Goal: Navigation & Orientation: Find specific page/section

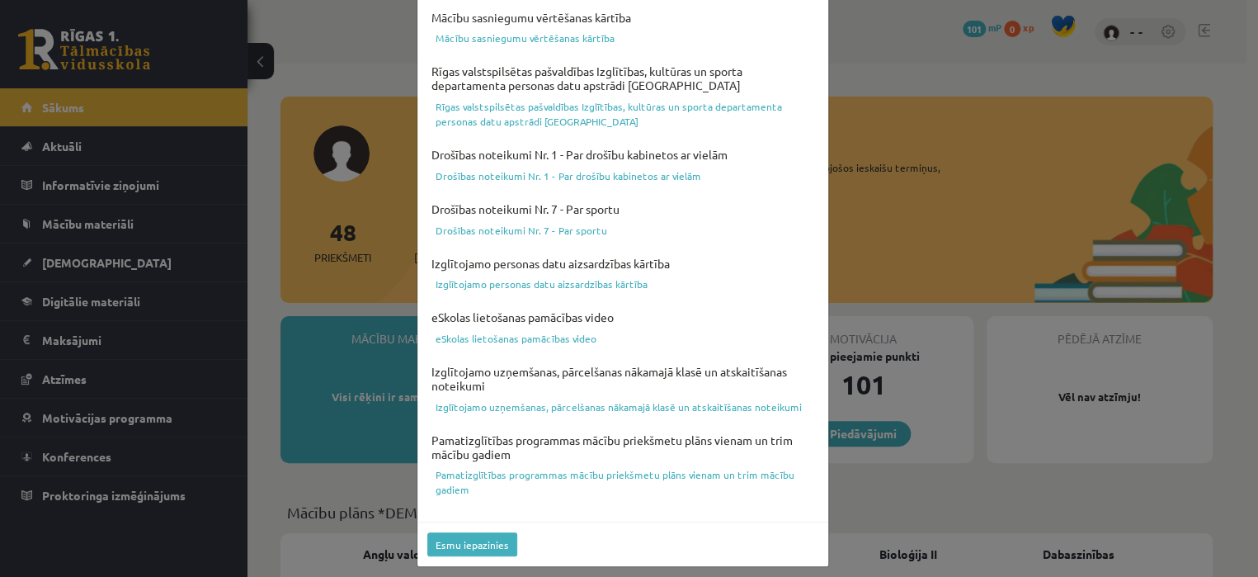
scroll to position [611, 0]
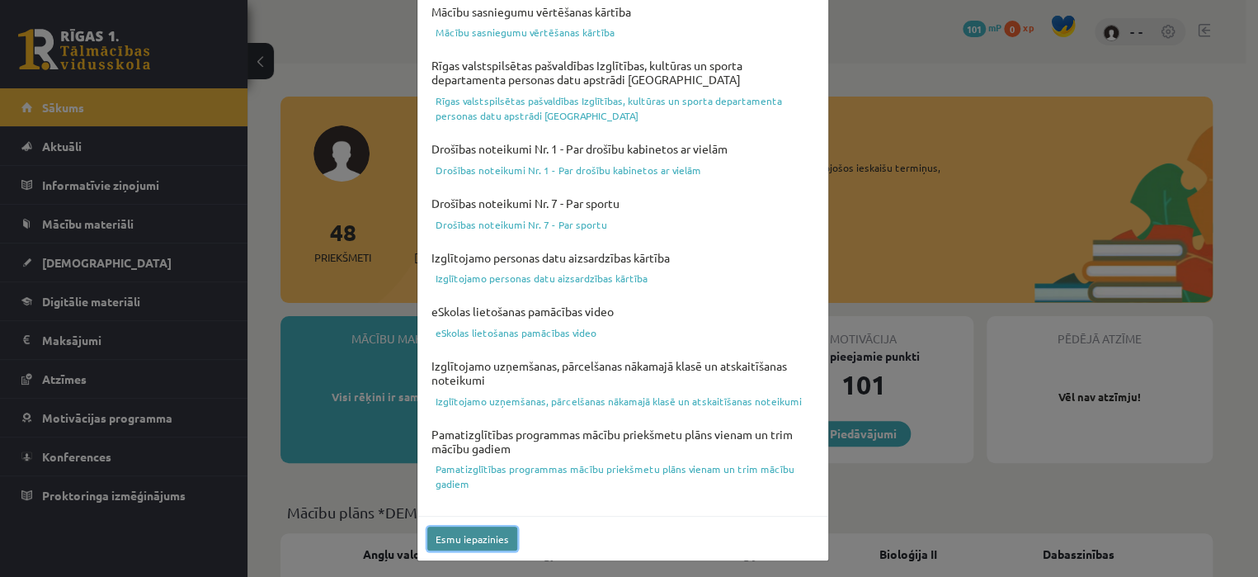
click at [465, 536] on button "Esmu iepazinies" at bounding box center [472, 538] width 90 height 24
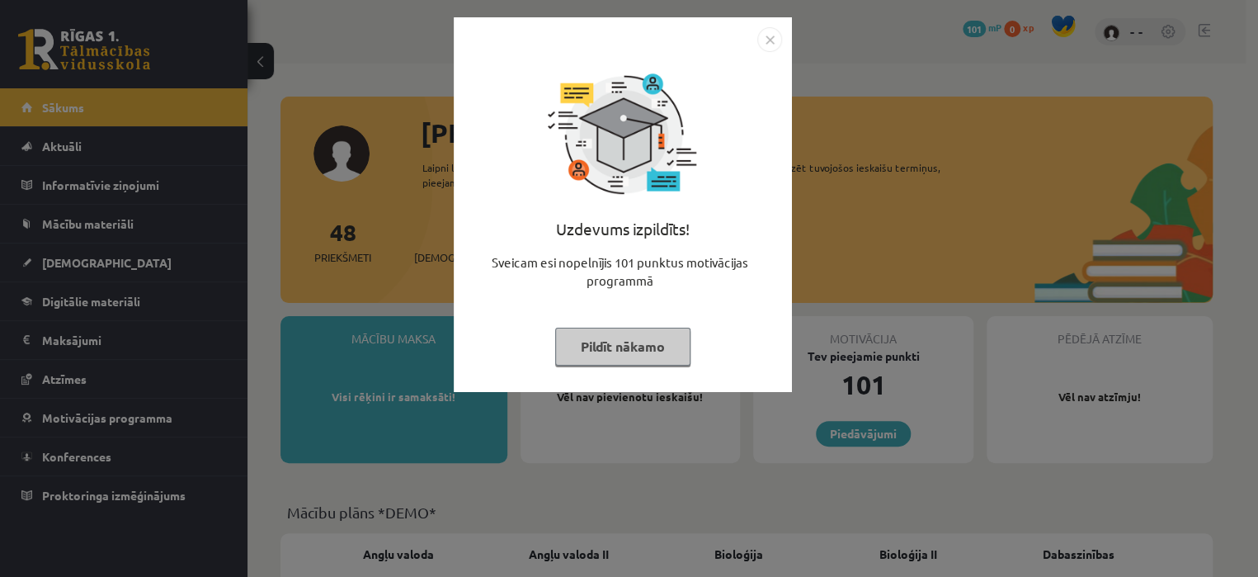
click at [619, 349] on button "Pildīt nākamo" at bounding box center [622, 347] width 135 height 38
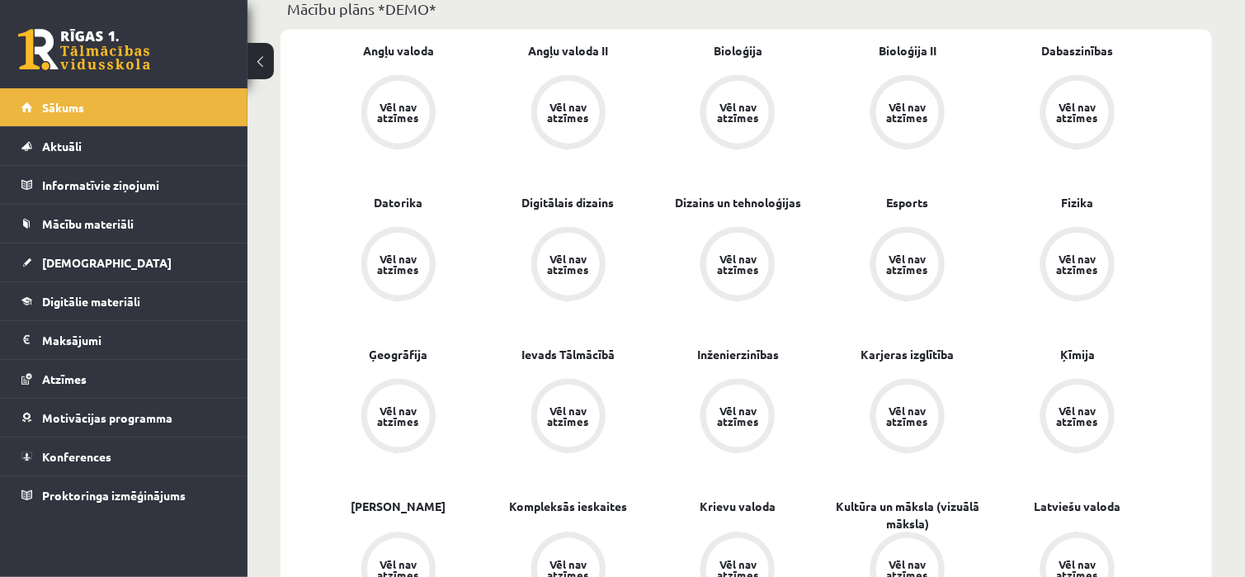
scroll to position [409, 0]
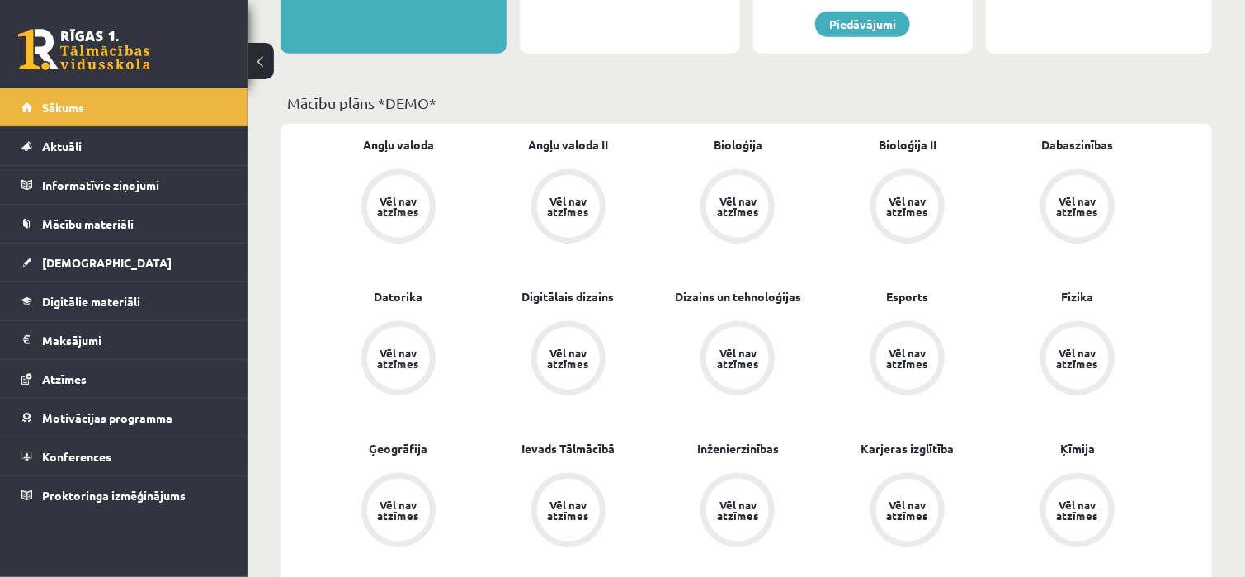
click at [257, 64] on button at bounding box center [261, 61] width 26 height 36
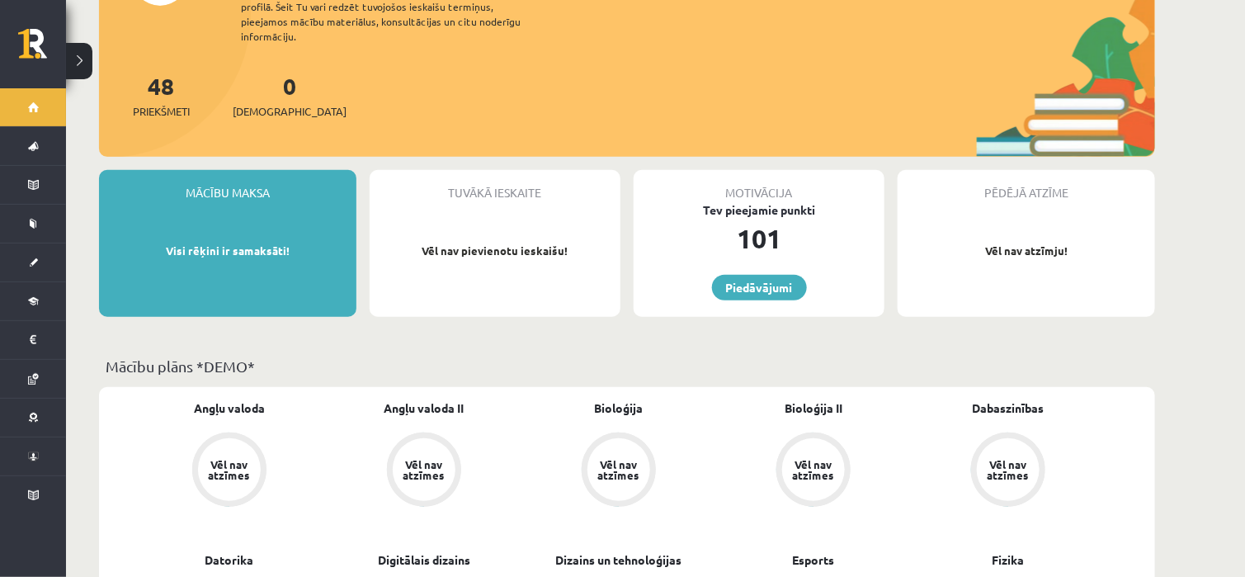
scroll to position [0, 0]
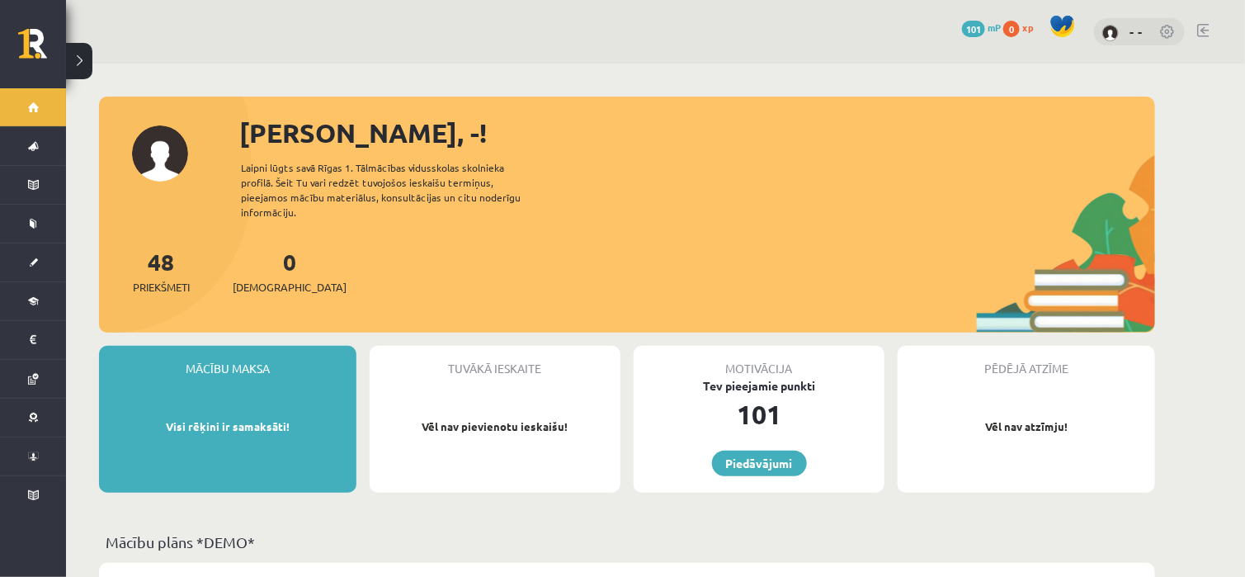
click at [251, 58] on div "0 Dāvanas 101 mP 0 xp - -" at bounding box center [655, 32] width 1179 height 64
drag, startPoint x: 96, startPoint y: 68, endPoint x: 88, endPoint y: 59, distance: 11.7
click at [83, 62] on button at bounding box center [79, 61] width 26 height 36
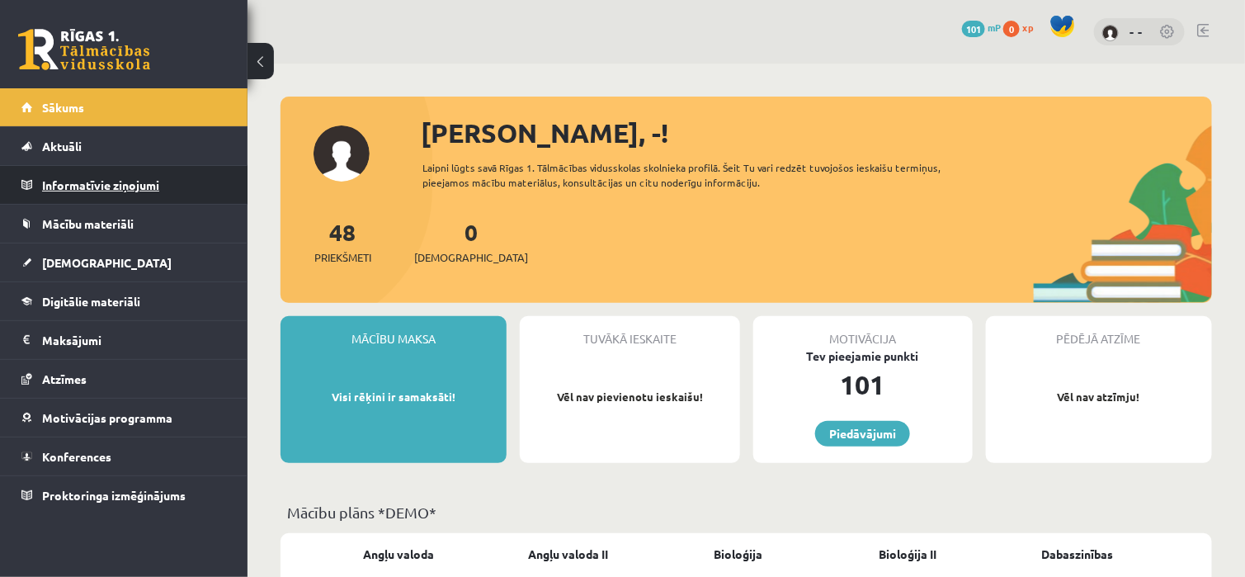
click at [146, 180] on legend "Informatīvie ziņojumi 0" at bounding box center [134, 185] width 185 height 38
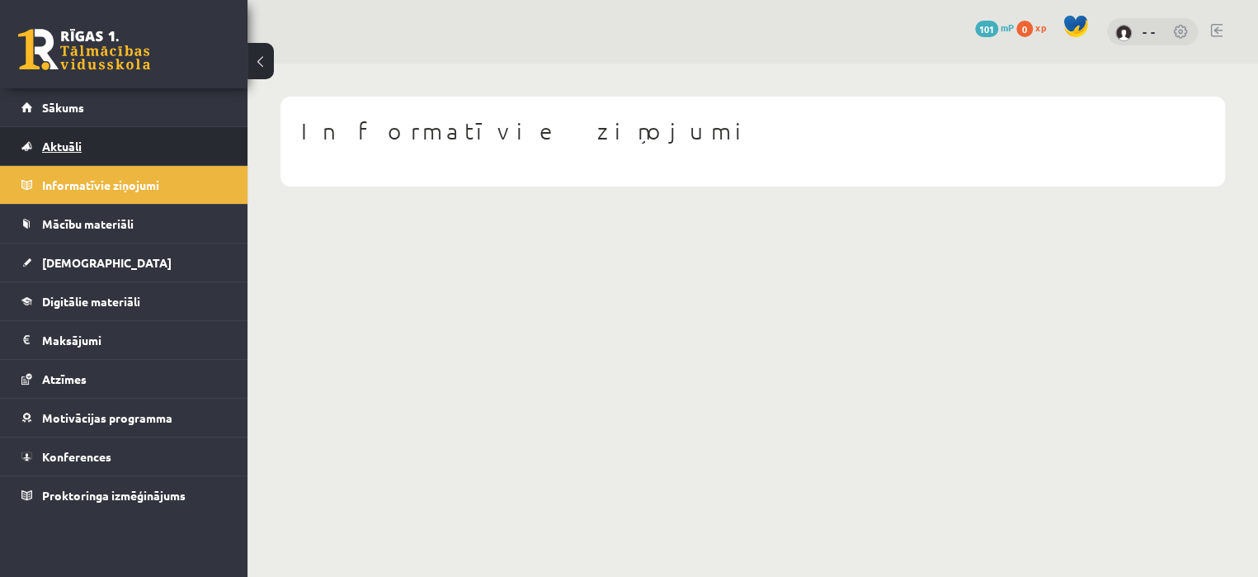
click at [110, 150] on link "Aktuāli" at bounding box center [123, 146] width 205 height 38
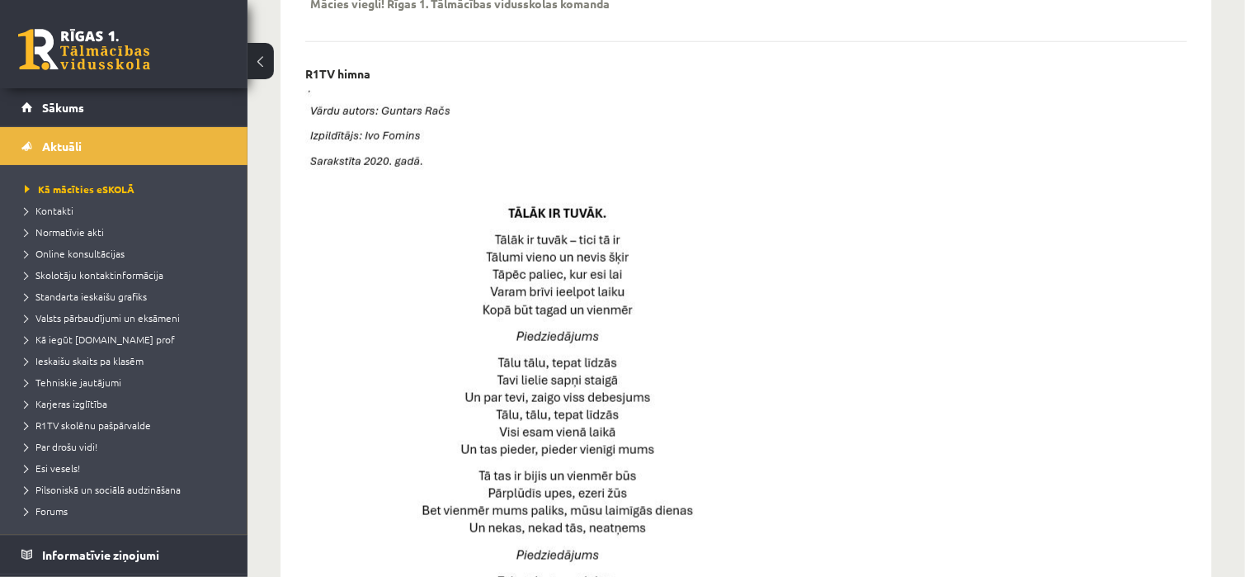
scroll to position [660, 0]
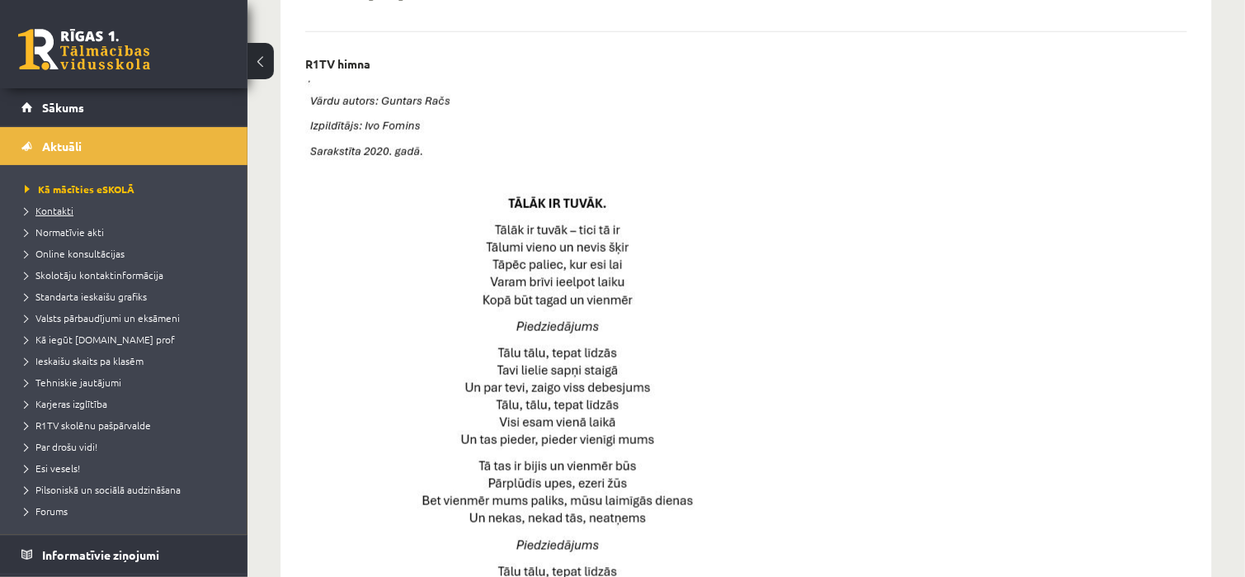
click at [57, 209] on span "Kontakti" at bounding box center [49, 210] width 49 height 13
